Goal: Task Accomplishment & Management: Manage account settings

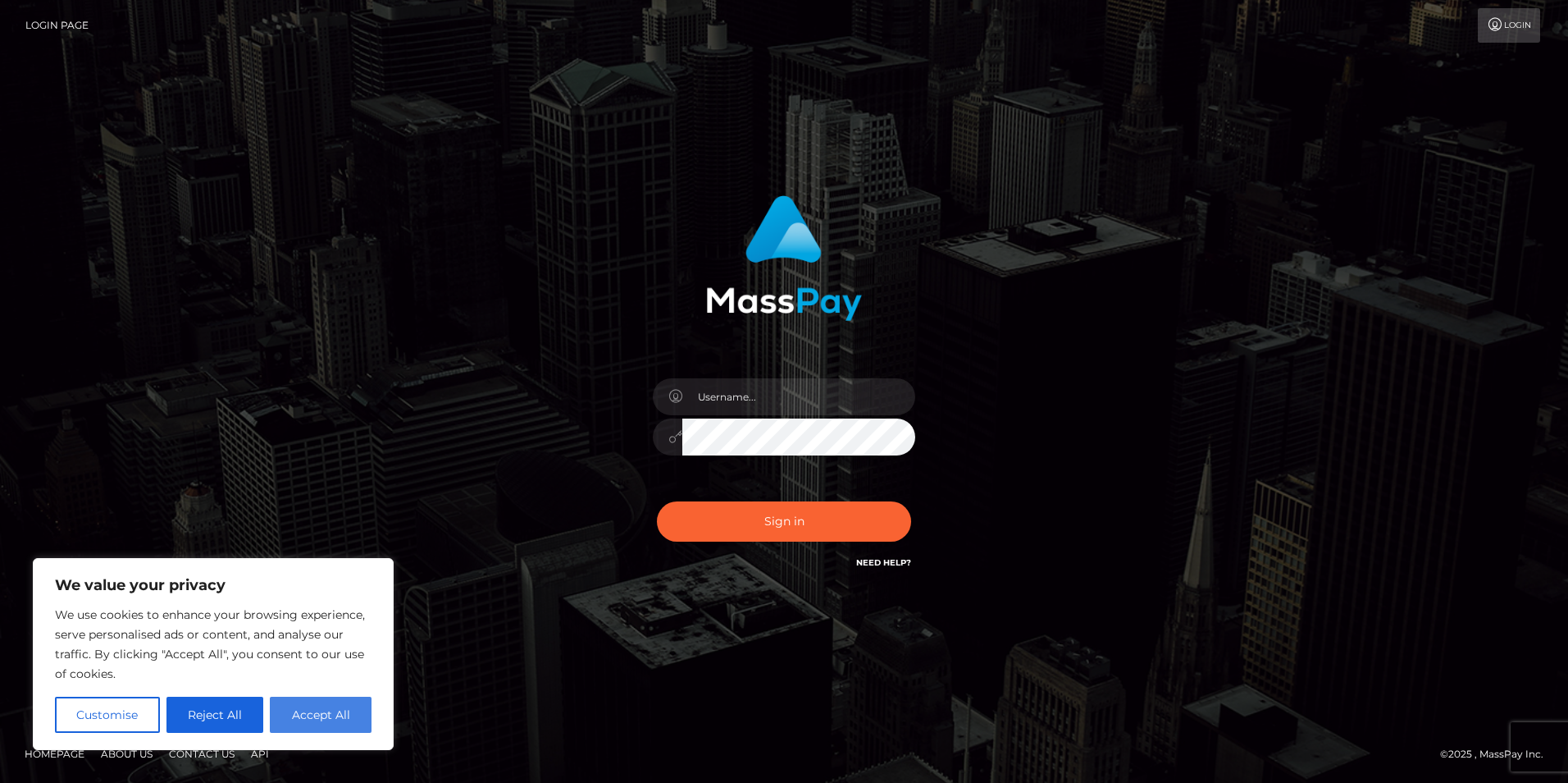
click at [348, 712] on button "Accept All" at bounding box center [320, 715] width 102 height 36
checkbox input "true"
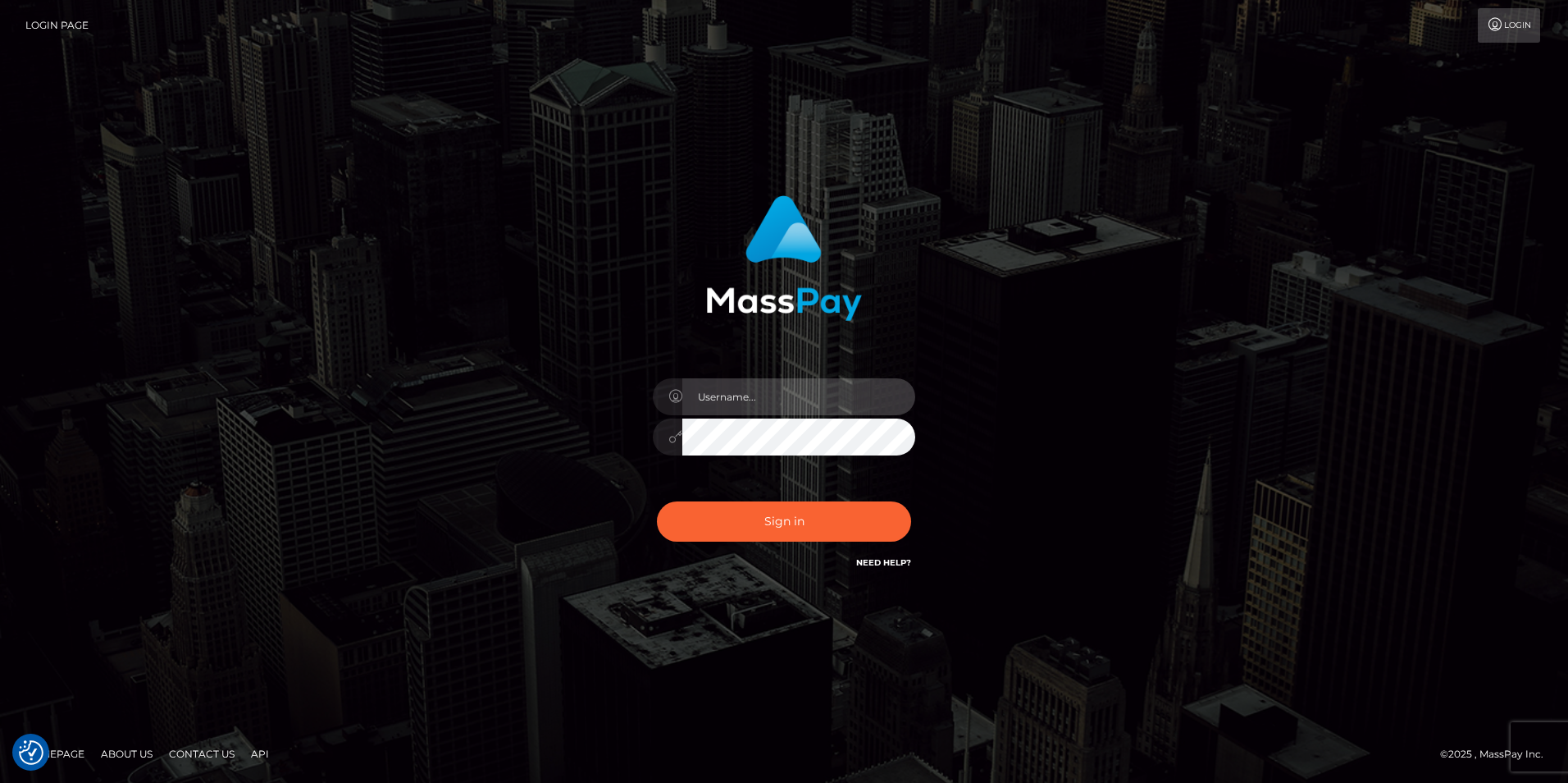
click at [782, 388] on input "text" at bounding box center [799, 396] width 233 height 37
click at [865, 402] on input "nat" at bounding box center [799, 396] width 233 height 37
click at [733, 406] on input "nat" at bounding box center [799, 396] width 233 height 37
type input "nataliya.khaustova@aylo.com"
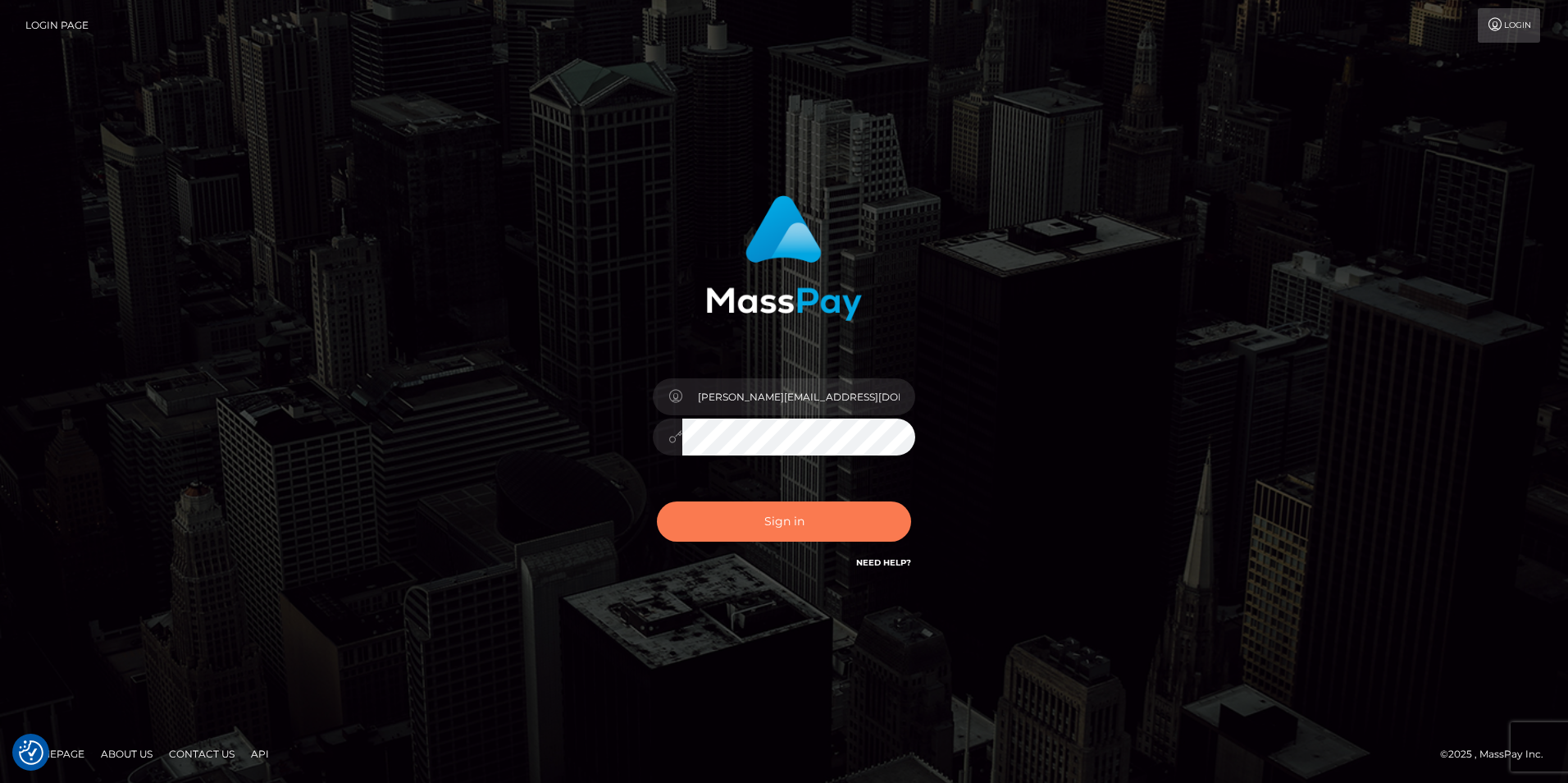
click at [794, 523] on button "Sign in" at bounding box center [784, 521] width 254 height 40
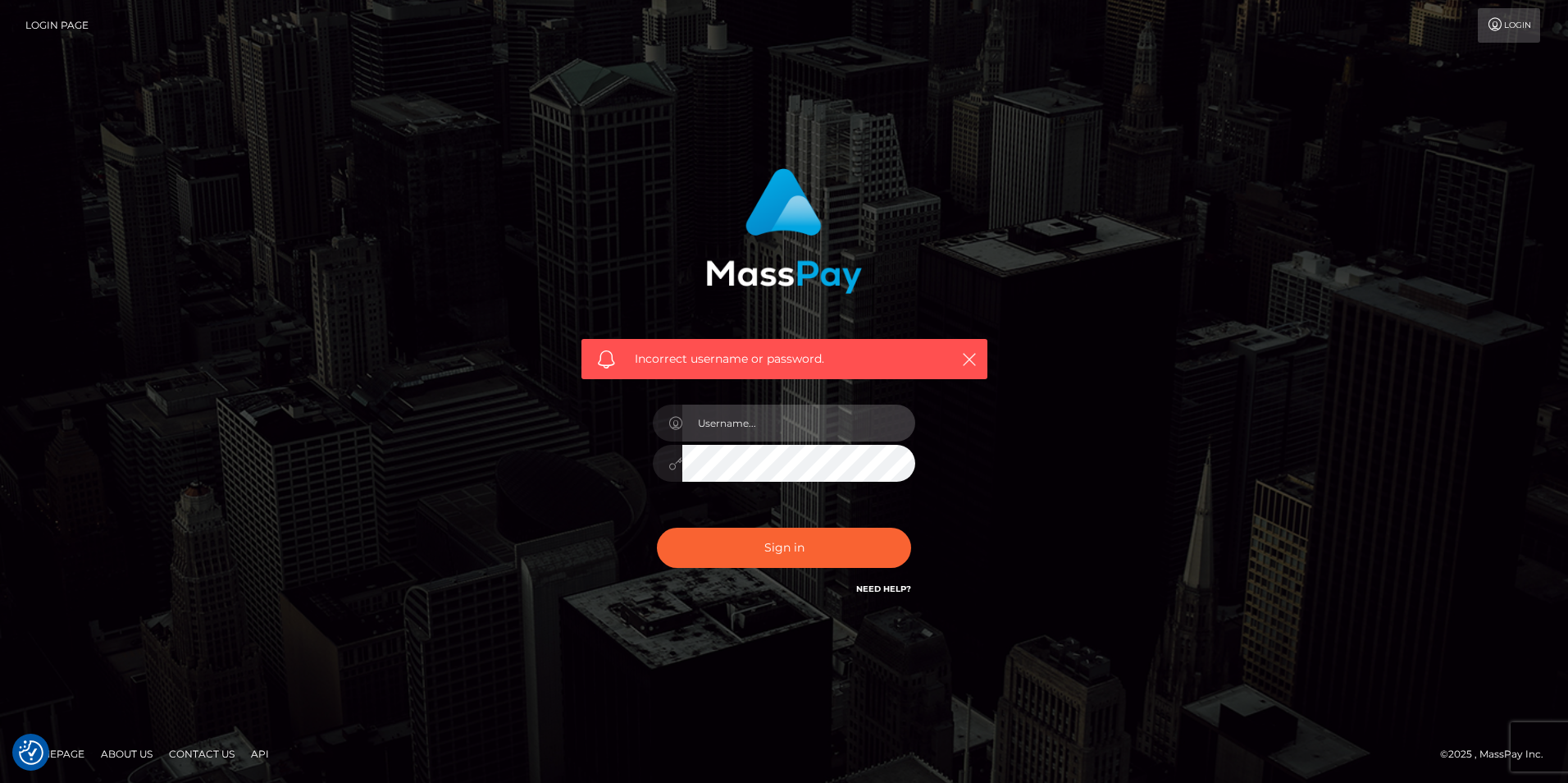
click at [764, 430] on input "text" at bounding box center [799, 422] width 233 height 37
paste input ""Nataliya Khaustova" <Nataliya.Khaustova@aylo.com>"
click at [747, 424] on input ""Nataliya Khaustova" <Nataliya.Khaustova@aylo.com>" at bounding box center [799, 422] width 233 height 37
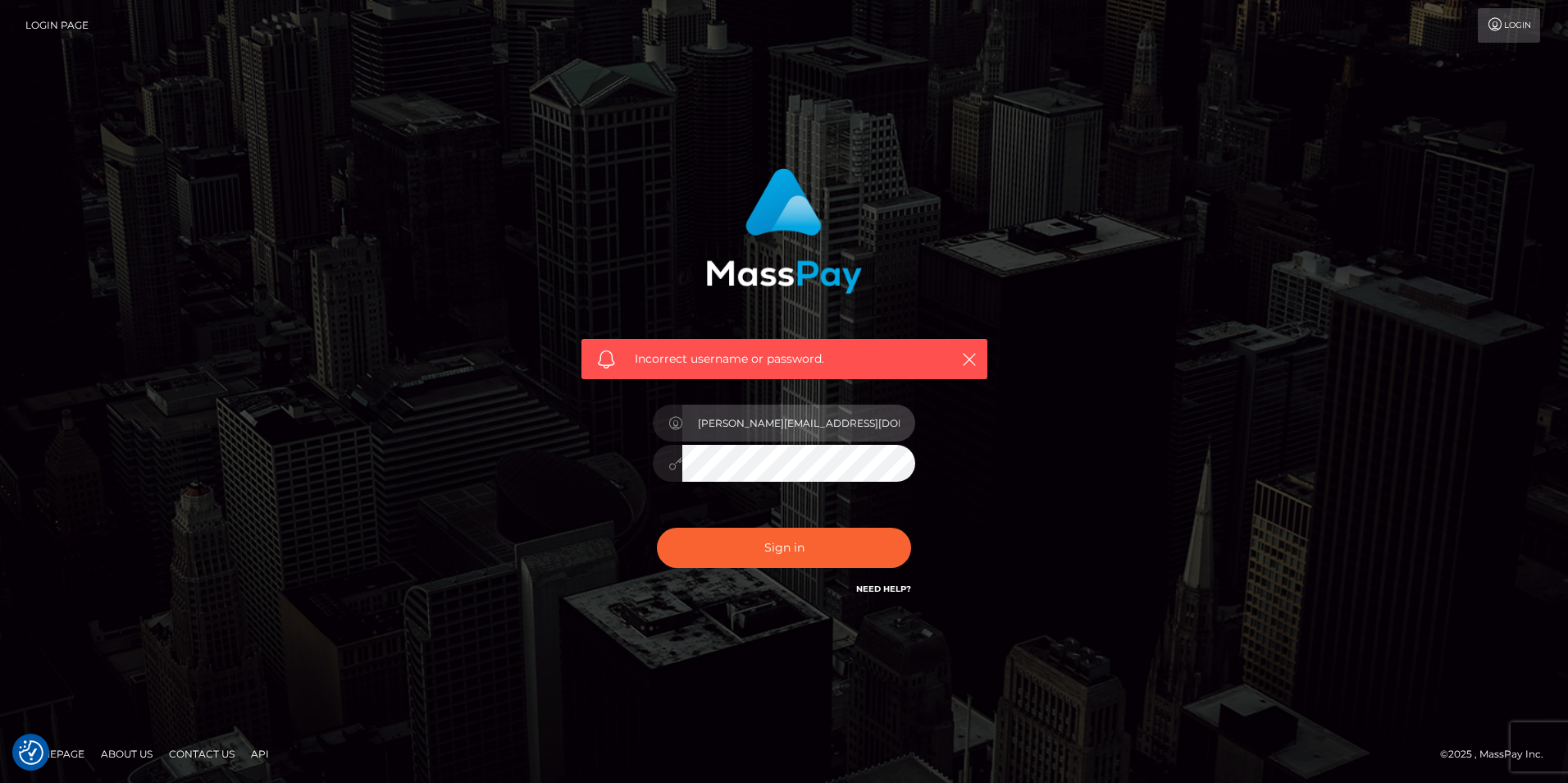
click at [872, 423] on input "Nataliya.Khaustova@aylo.com>" at bounding box center [799, 422] width 233 height 37
type input "Nataliya.Khaustova@aylo.com"
click at [1012, 414] on div "Incorrect username or password. Nataliya.Khaustova@aylo.com" at bounding box center [784, 392] width 935 height 472
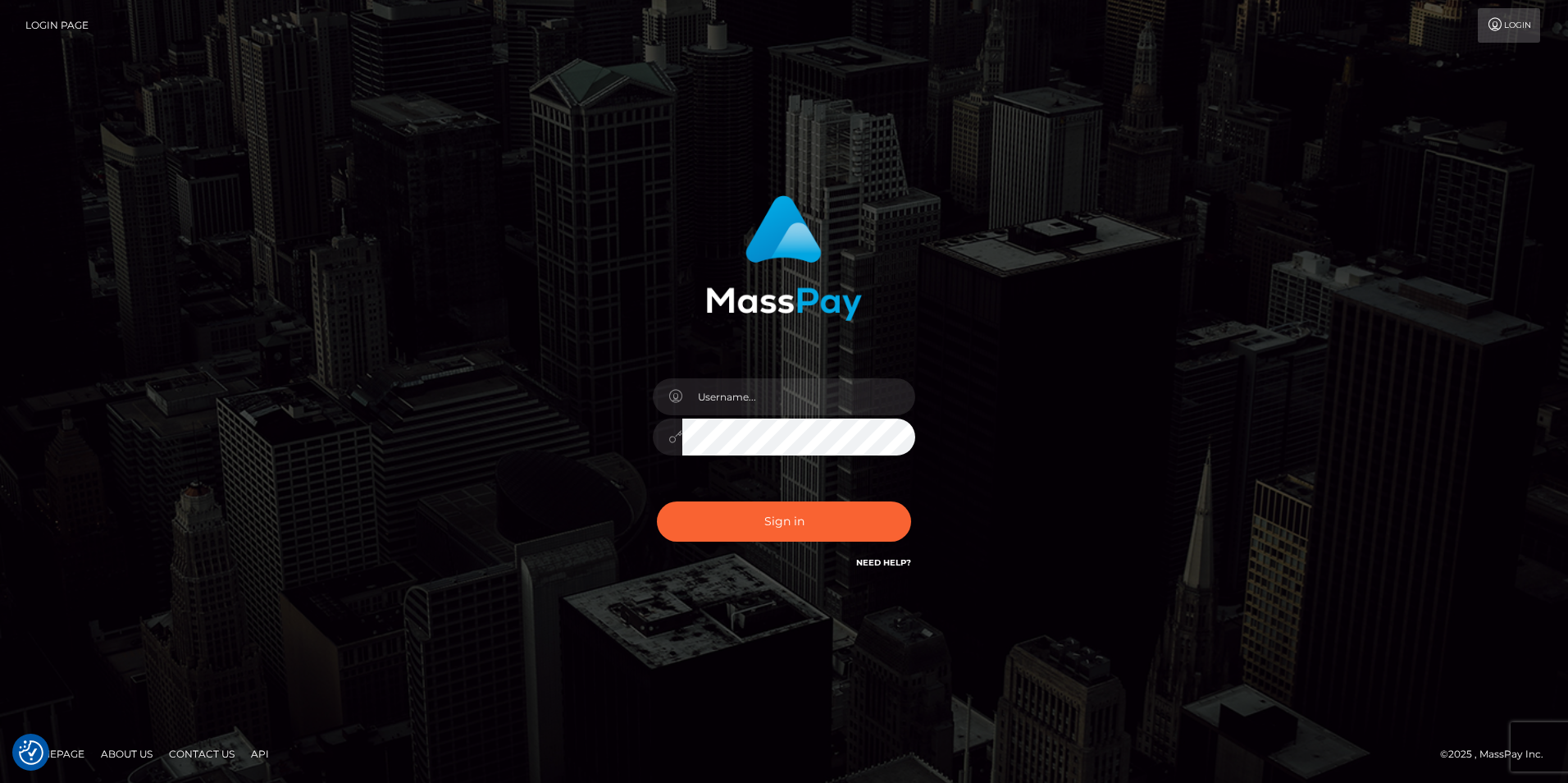
click at [882, 564] on link "Need Help?" at bounding box center [884, 563] width 55 height 11
click at [1508, 27] on link "Login" at bounding box center [1509, 25] width 62 height 35
click at [872, 560] on link "Need Help?" at bounding box center [884, 563] width 55 height 11
